Goal: Information Seeking & Learning: Find specific page/section

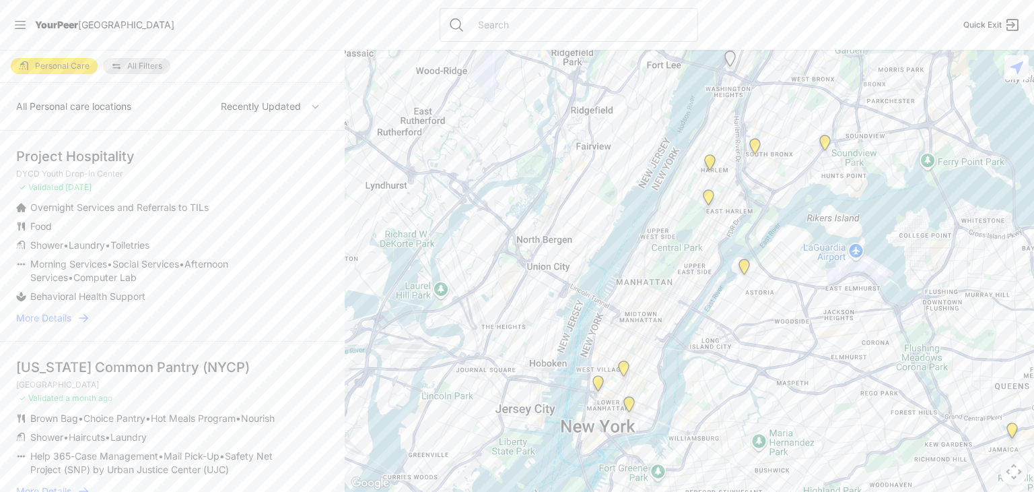
click at [470, 25] on input "text" at bounding box center [580, 24] width 220 height 13
click at [38, 25] on span "YourPeer" at bounding box center [56, 24] width 43 height 11
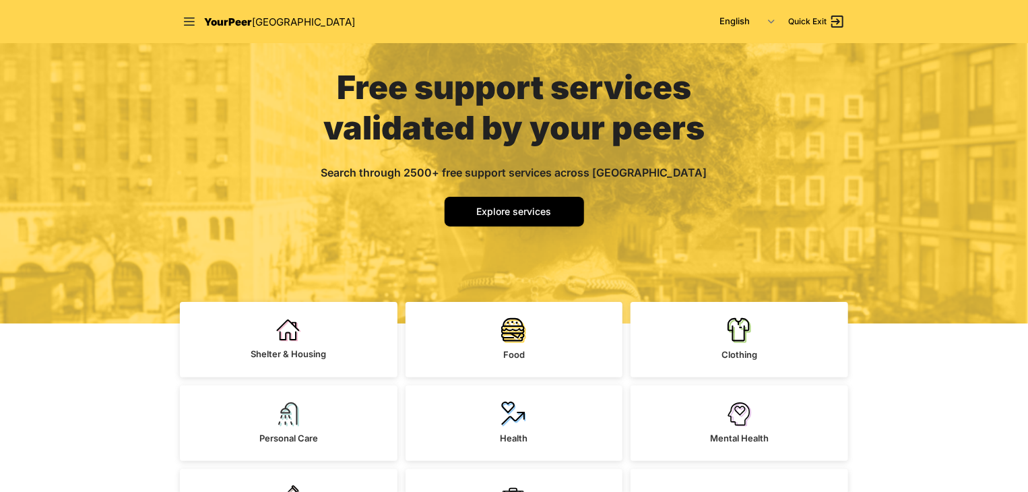
scroll to position [245, 0]
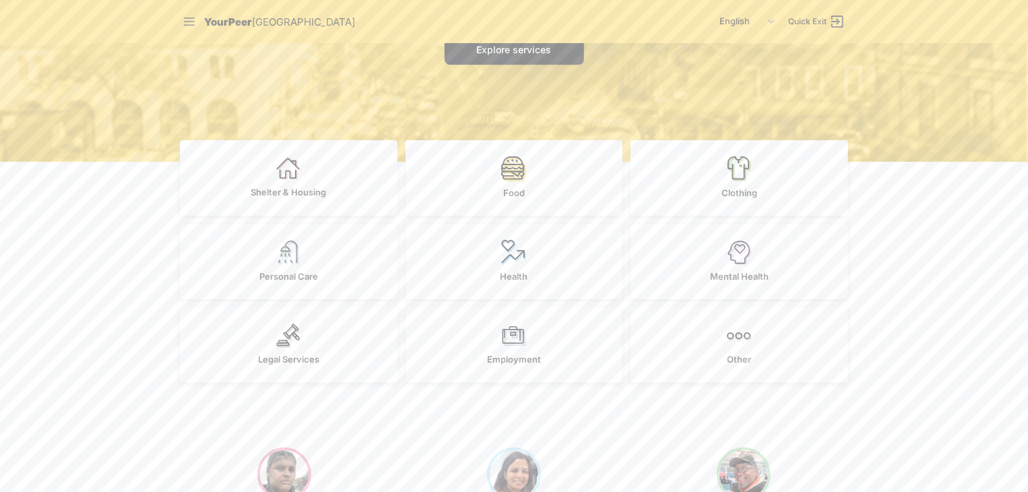
drag, startPoint x: 1029, startPoint y: 73, endPoint x: 1032, endPoint y: 118, distance: 45.2
click at [1027, 119] on html "Close panel YourPeer NYC Quick Exit Single Adult Families Soup Kitchen Food Pan…" at bounding box center [514, 1] width 1028 height 492
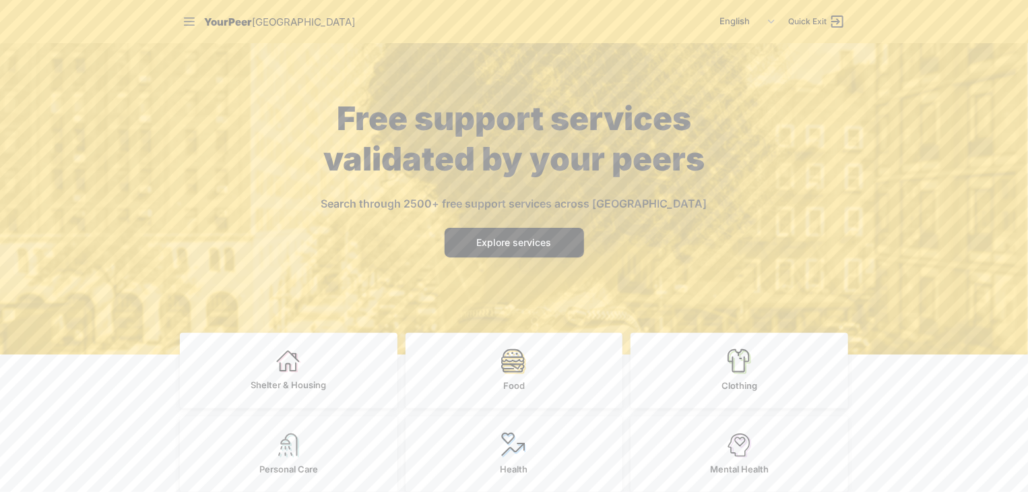
scroll to position [43, 0]
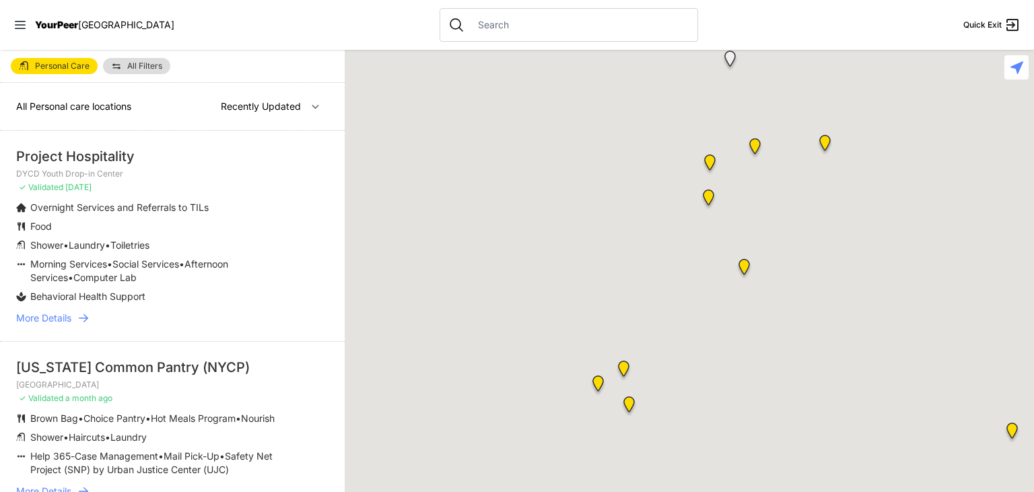
click at [474, 28] on input "text" at bounding box center [580, 24] width 220 height 13
click at [470, 24] on input "text" at bounding box center [580, 24] width 220 height 13
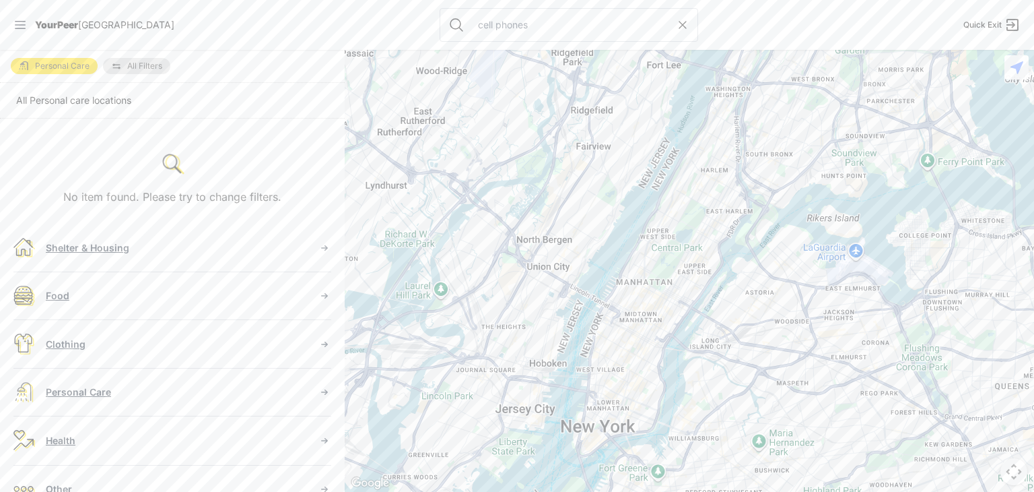
click at [470, 27] on input "cell phones" at bounding box center [573, 24] width 206 height 13
type input "phones"
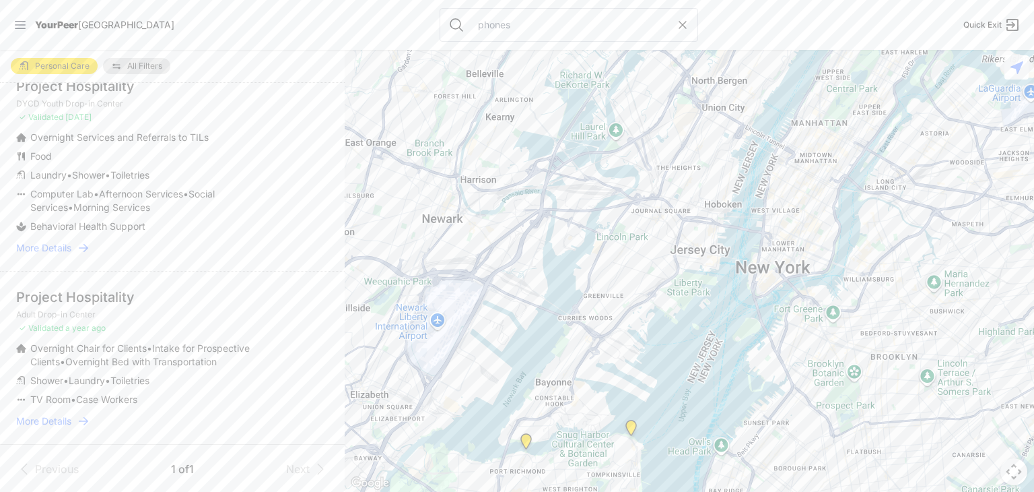
scroll to position [59, 0]
click at [43, 418] on span "More Details" at bounding box center [43, 419] width 55 height 13
click at [67, 420] on span "More Details" at bounding box center [43, 419] width 55 height 13
